Goal: Information Seeking & Learning: Learn about a topic

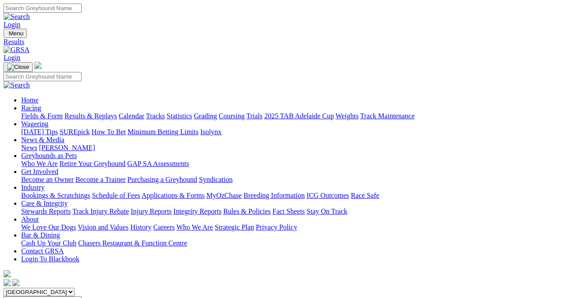
click at [99, 112] on link "Results & Replays" at bounding box center [90, 115] width 52 height 7
click at [23, 112] on link "Fields & Form" at bounding box center [41, 115] width 41 height 7
